Goal: Information Seeking & Learning: Check status

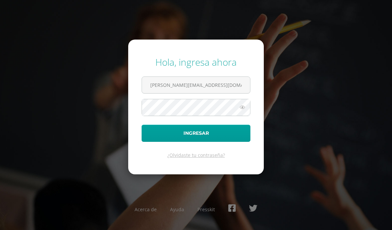
drag, startPoint x: 221, startPoint y: 89, endPoint x: 110, endPoint y: 79, distance: 110.7
click at [110, 79] on div "Hola, ingresa ahora [PERSON_NAME][EMAIL_ADDRESS][DOMAIN_NAME]| Ingresar ¿Olvida…" at bounding box center [196, 114] width 392 height 129
type input "[PERSON_NAME][EMAIL_ADDRESS][DOMAIN_NAME]"
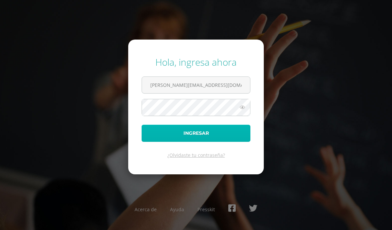
click at [173, 132] on button "Ingresar" at bounding box center [196, 133] width 109 height 17
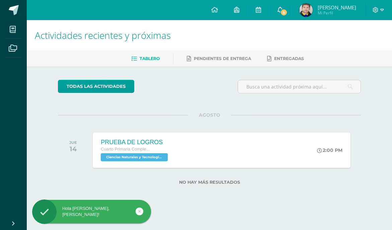
click at [281, 9] on icon at bounding box center [280, 10] width 5 height 6
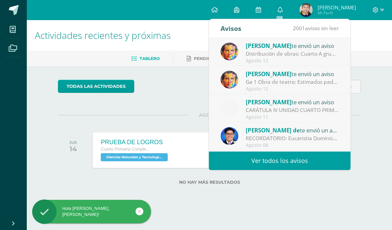
click at [181, 16] on div "Configuración Cerrar sesión Matías Alejandro Mi Perfil 5 0 Mis accesos directos…" at bounding box center [210, 10] width 366 height 20
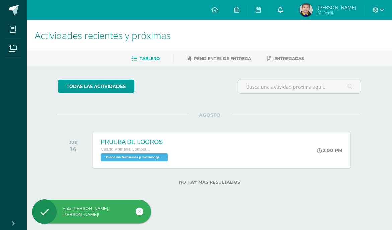
click at [278, 6] on span at bounding box center [280, 9] width 5 height 7
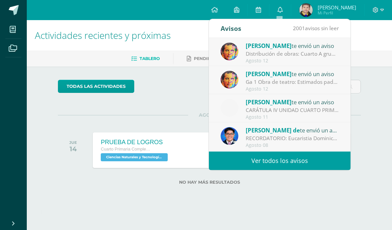
click at [290, 50] on div "Sibyl Hernández te envió un aviso" at bounding box center [292, 45] width 93 height 9
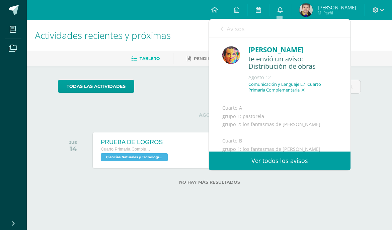
scroll to position [70, 0]
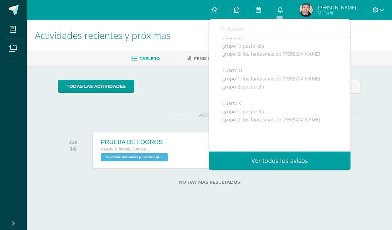
click at [224, 29] on link "Avisos" at bounding box center [233, 28] width 24 height 19
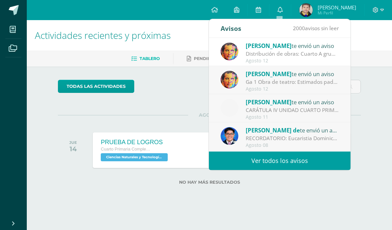
click at [274, 77] on span "Sibyl Hernández" at bounding box center [269, 74] width 46 height 8
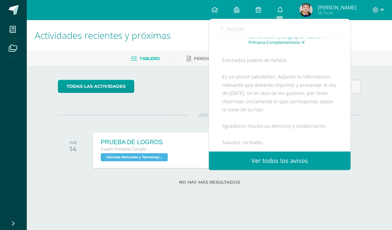
scroll to position [0, 0]
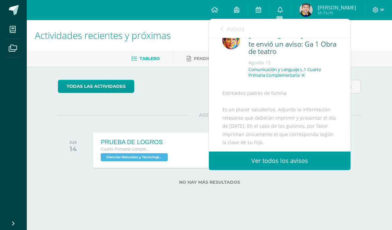
click at [265, 87] on div "Sibyl Hernández te envió un aviso: Ga 1 Obra de teatro Agosto 12 Comunicación y…" at bounding box center [280, 161] width 142 height 276
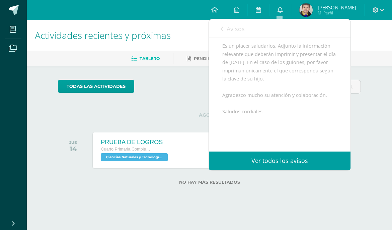
scroll to position [80, 0]
click at [219, 29] on div "Avisos 1999 avisos sin leer Avisos" at bounding box center [280, 28] width 142 height 19
click at [225, 28] on link "Avisos" at bounding box center [233, 28] width 24 height 19
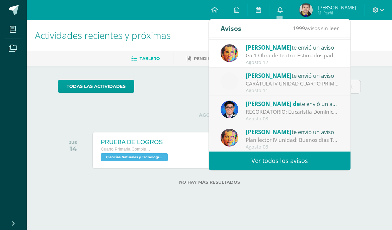
click at [297, 83] on div "CARÁTULA IV UNIDAD CUARTO PRIMARIA - INFORMÁTICA: Buenas tardes es un gusto sal…" at bounding box center [292, 84] width 93 height 8
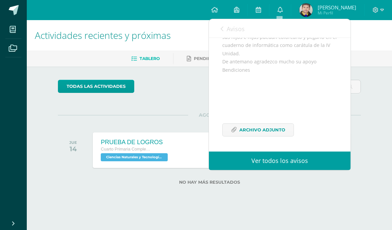
scroll to position [120, 0]
click at [262, 125] on span "Archivo Adjunto" at bounding box center [263, 130] width 46 height 12
click at [220, 25] on div "Avisos 1998 avisos sin leer Avisos" at bounding box center [280, 28] width 142 height 19
click at [221, 27] on div "Avisos 1998 avisos sin leer Avisos" at bounding box center [280, 28] width 142 height 19
click at [222, 28] on icon at bounding box center [222, 28] width 3 height 5
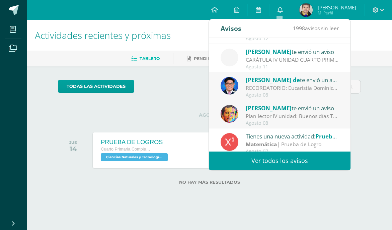
scroll to position [60, 0]
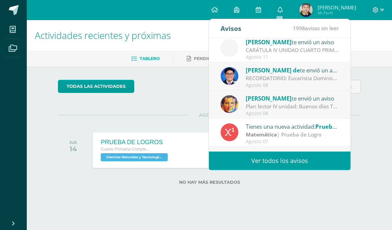
click at [278, 85] on div "Agosto 08" at bounding box center [292, 85] width 93 height 6
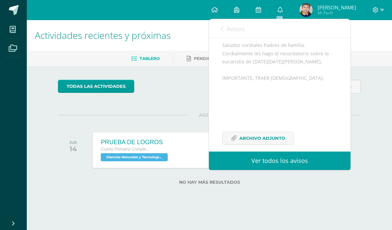
scroll to position [39, 0]
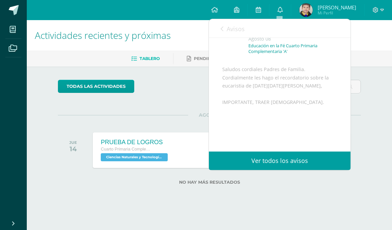
click at [227, 27] on span "Avisos" at bounding box center [236, 29] width 18 height 8
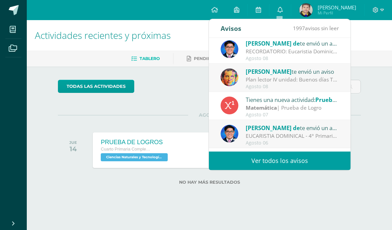
scroll to position [97, 0]
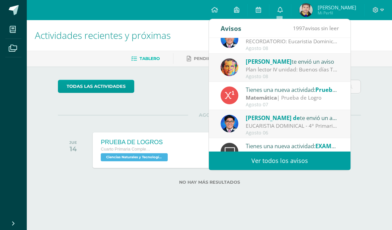
click at [279, 63] on span "Sibyl Hernández" at bounding box center [269, 62] width 46 height 8
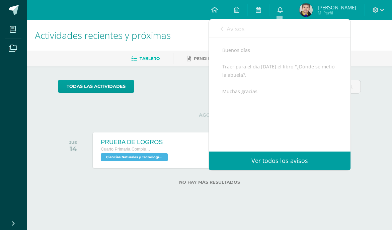
scroll to position [72, 0]
click at [223, 29] on icon at bounding box center [222, 28] width 3 height 5
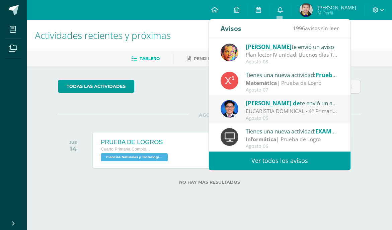
scroll to position [111, 0]
